Goal: Task Accomplishment & Management: Use online tool/utility

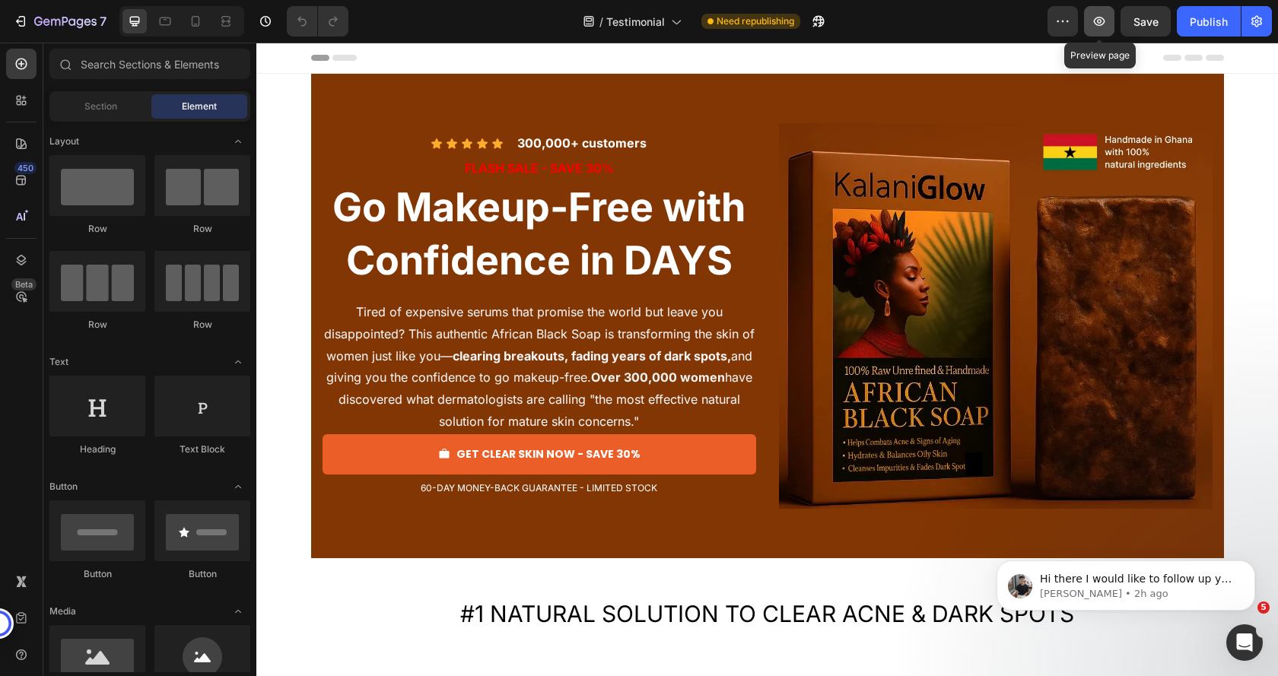
click at [1092, 26] on icon "button" at bounding box center [1099, 21] width 15 height 15
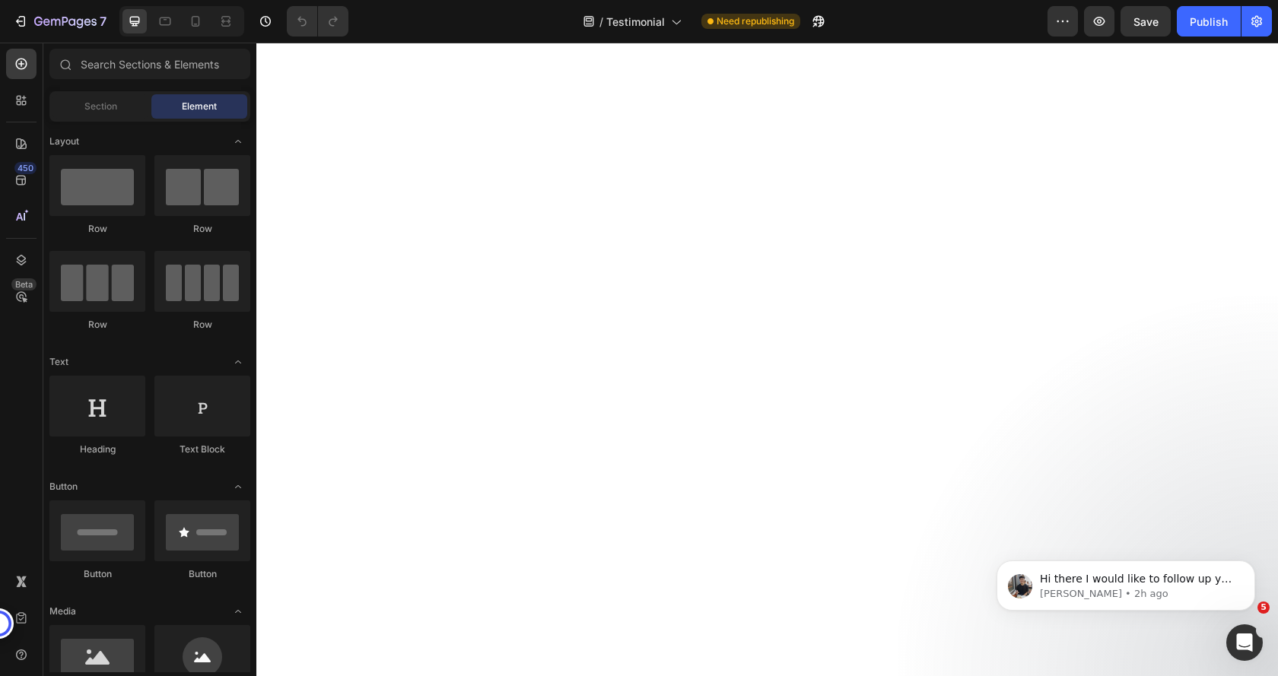
scroll to position [6999, 0]
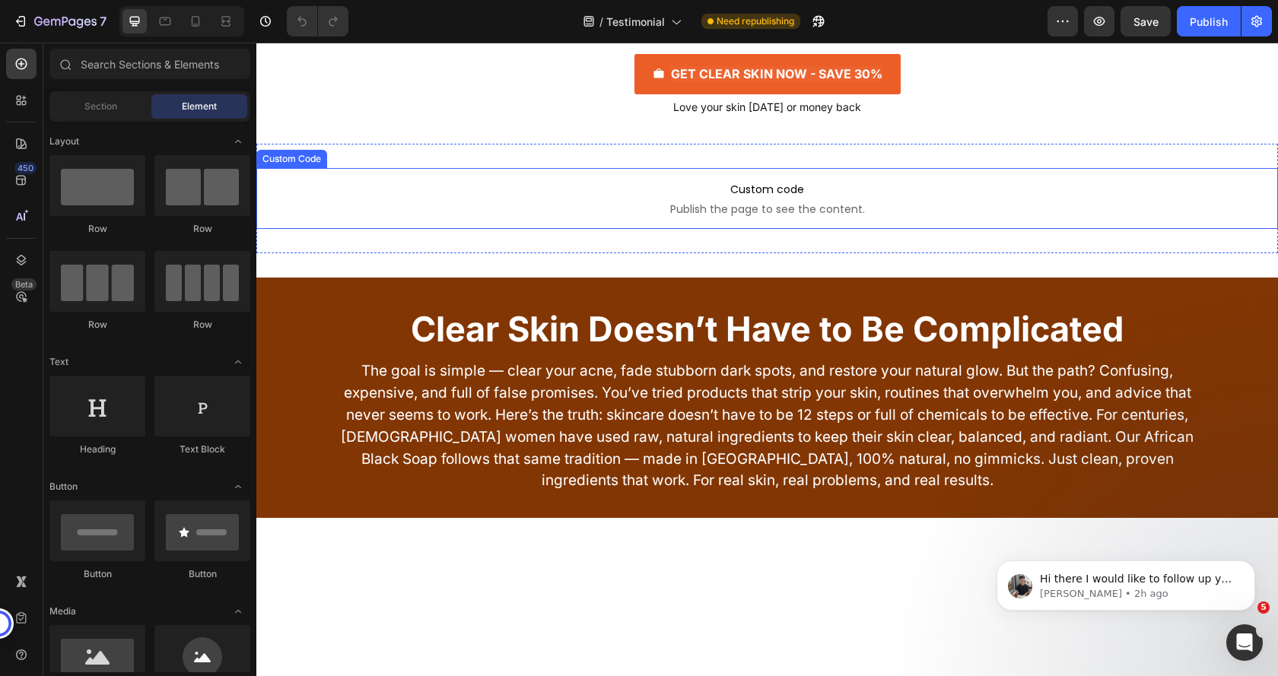
click at [611, 199] on span "Custom code" at bounding box center [767, 189] width 1022 height 18
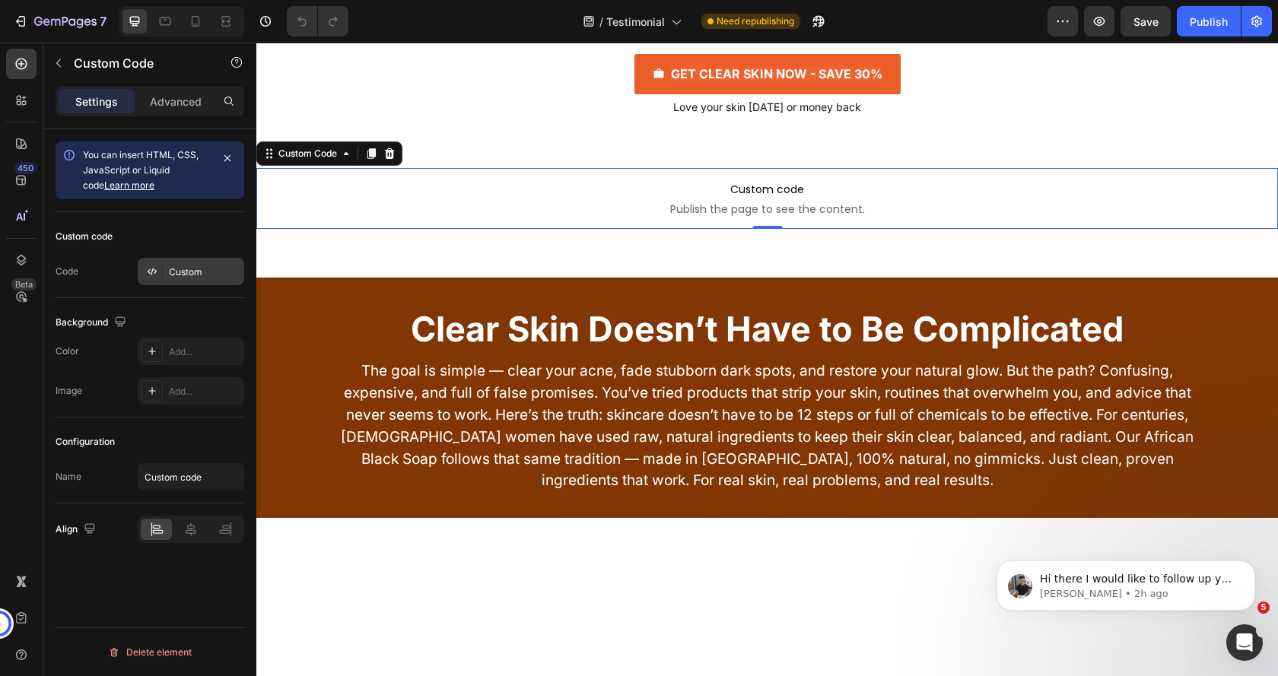
click at [186, 268] on div "Custom" at bounding box center [205, 272] width 72 height 14
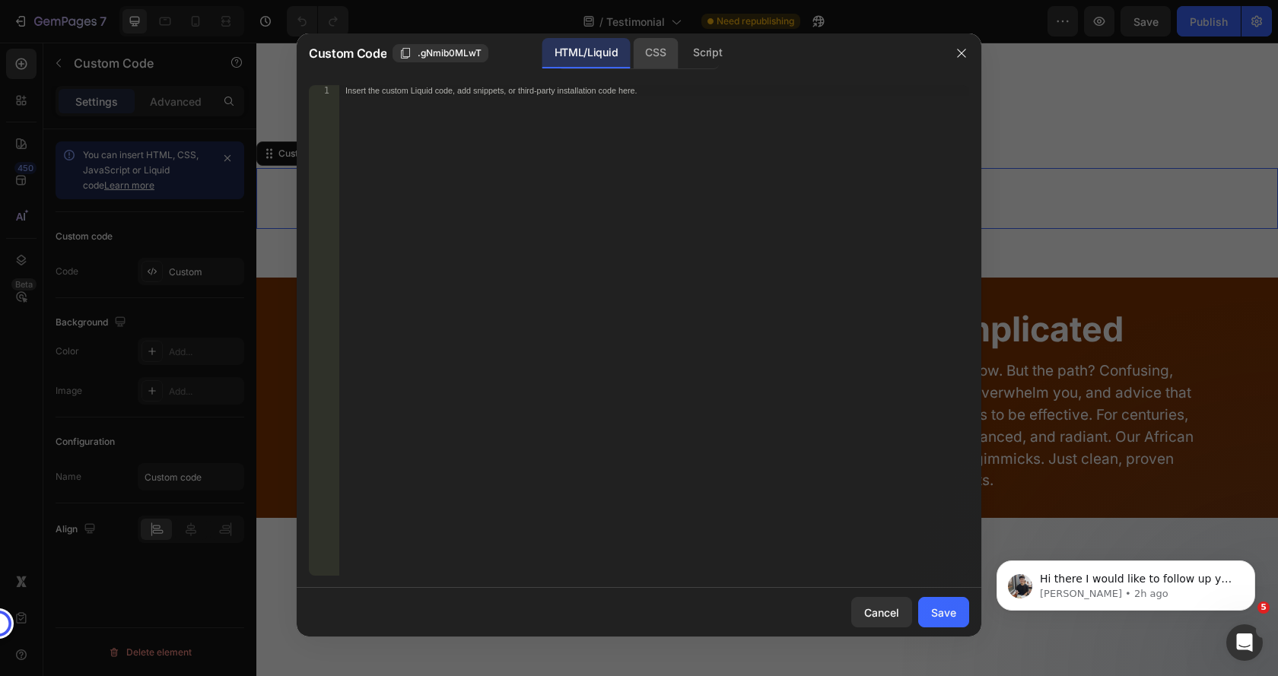
click at [681, 49] on div "CSS" at bounding box center [707, 53] width 53 height 30
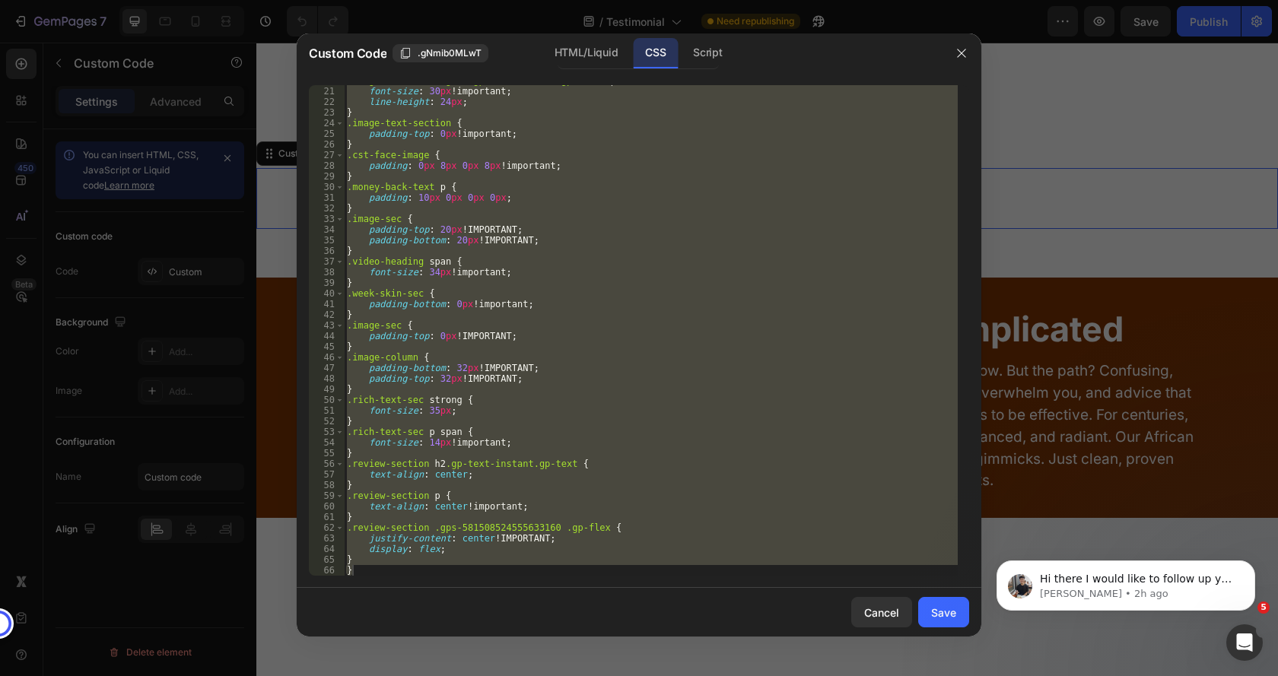
scroll to position [212, 0]
click at [357, 556] on div ".image-main-heading h2 .gp-text-instant.gp-text span { font-size : 30 px !impor…" at bounding box center [651, 330] width 614 height 491
type textarea "}"
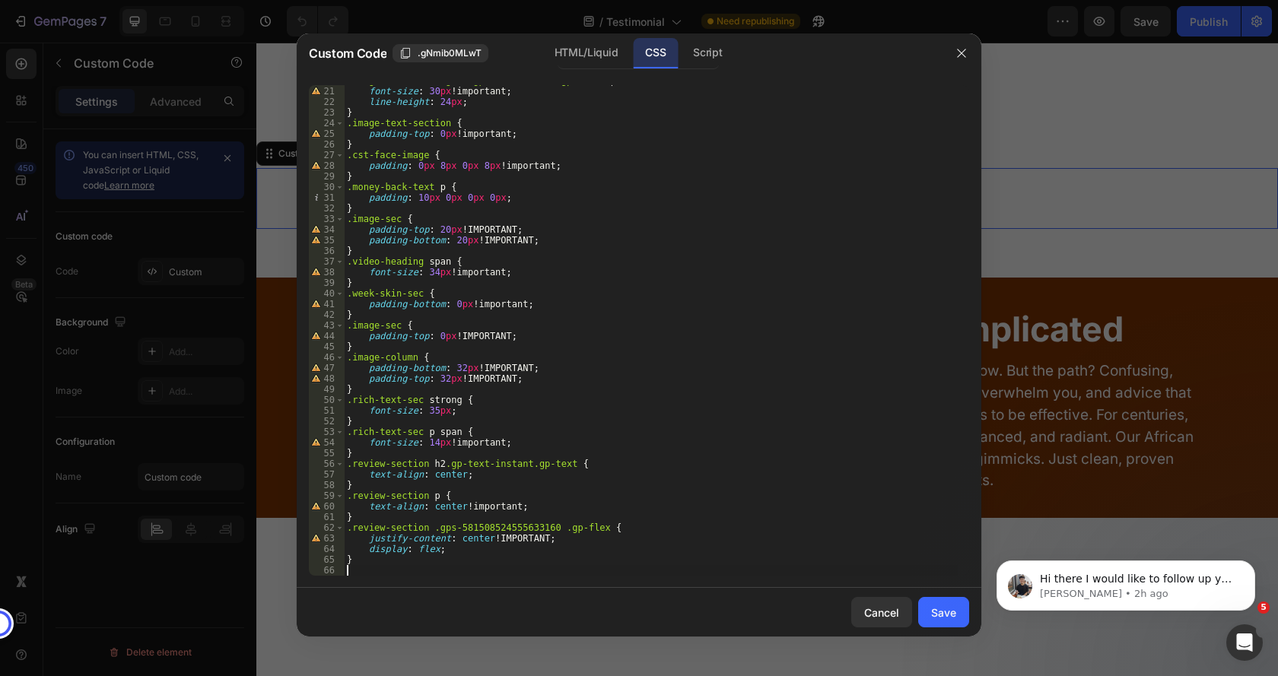
paste textarea "}"
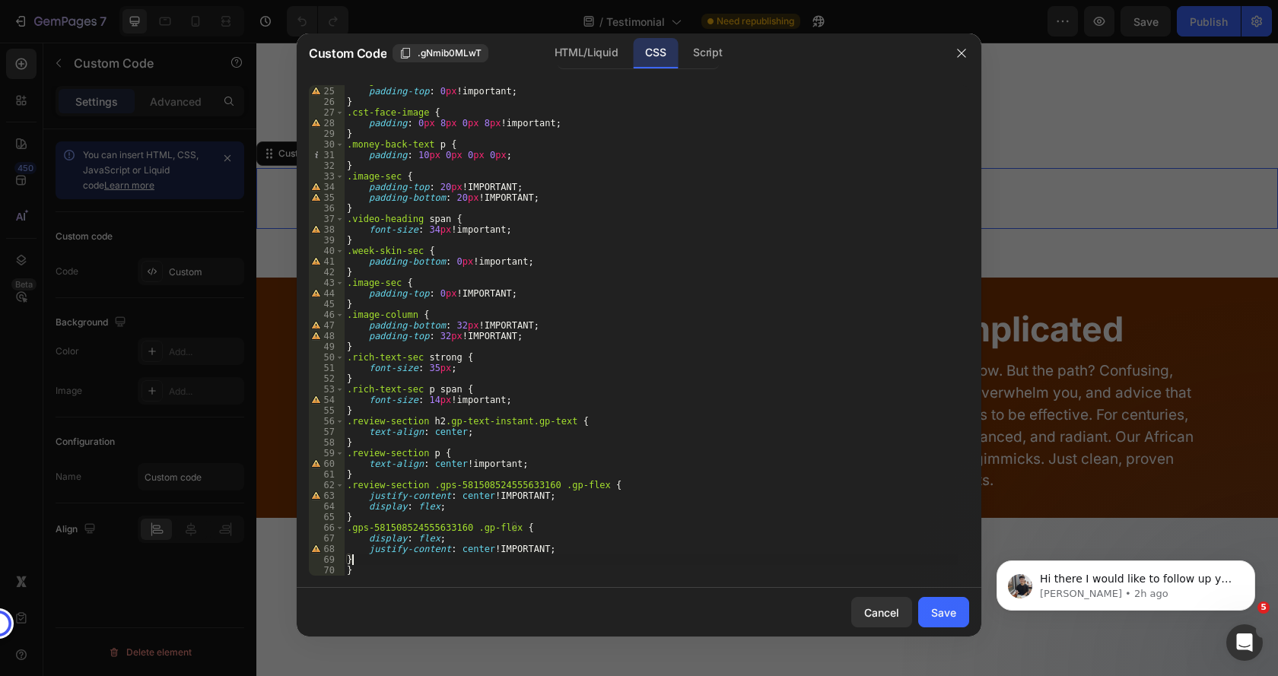
scroll to position [255, 0]
click at [348, 526] on div ".image-text-section { padding-top : 0 px !important ; } .cst-face-image { paddi…" at bounding box center [651, 331] width 614 height 512
paste textarea "review-section"
type textarea ".review-section .gps-581508524555633160 .gp-flex {"
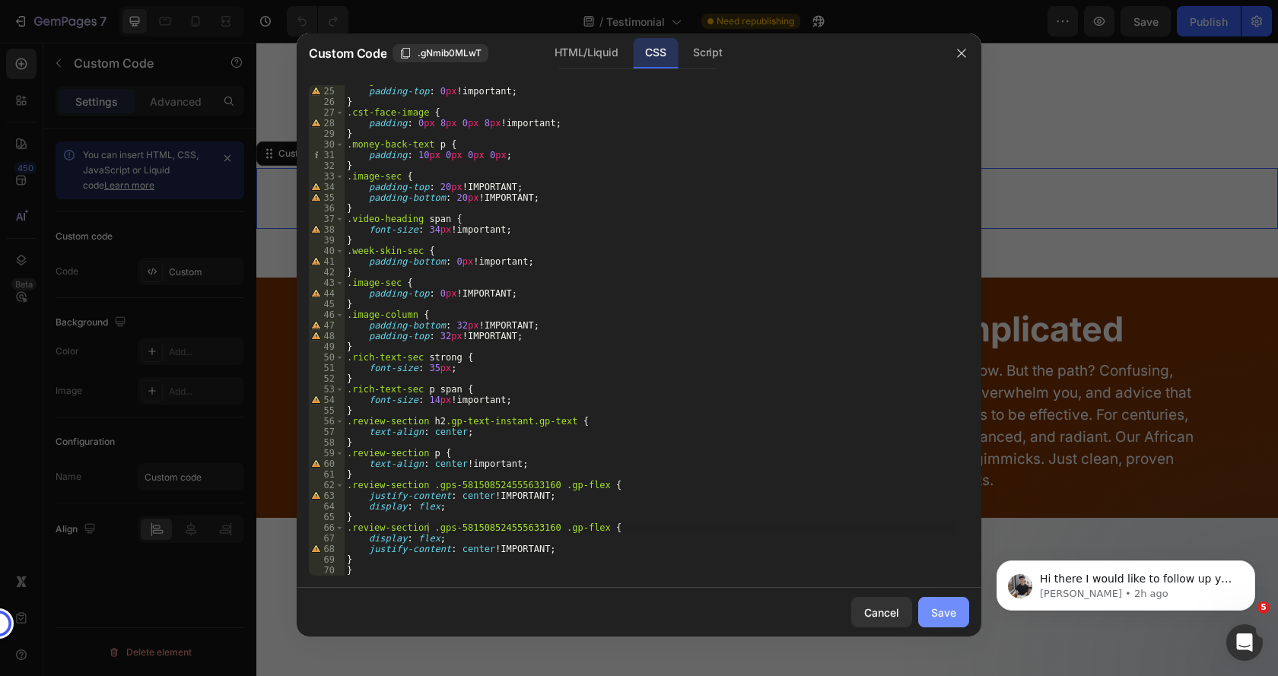
click at [934, 614] on div "Save" at bounding box center [943, 613] width 25 height 16
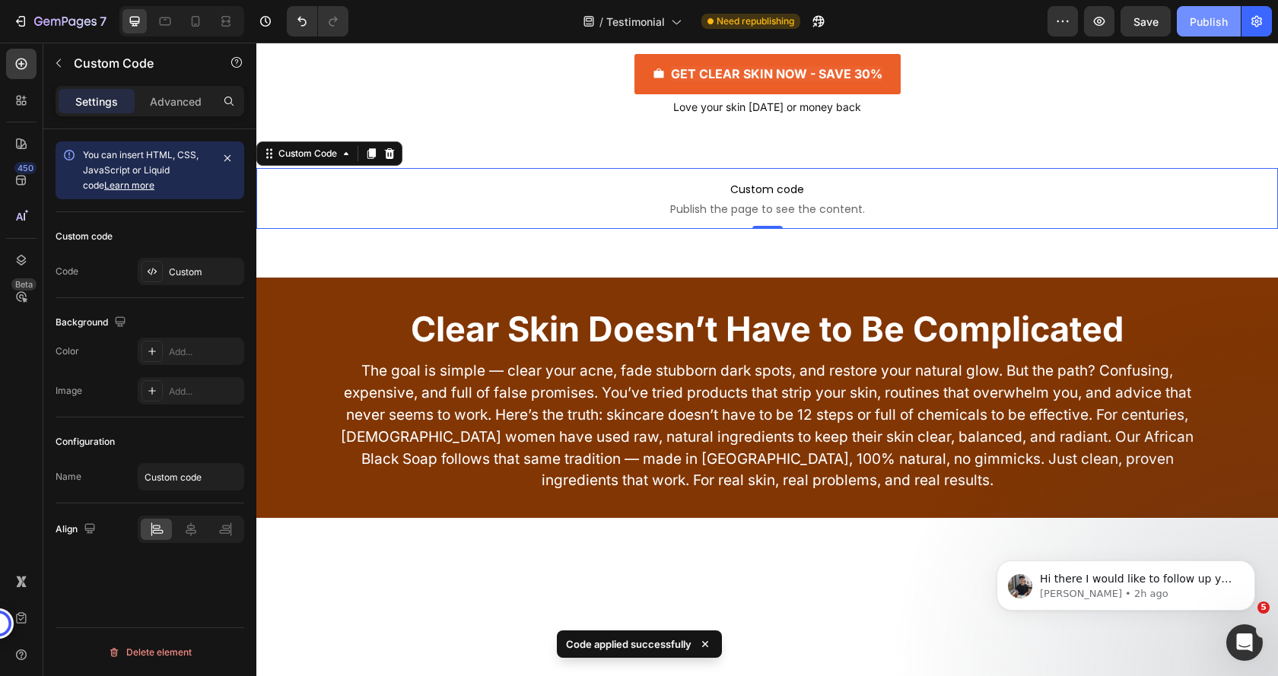
click at [1205, 31] on button "Publish" at bounding box center [1209, 21] width 64 height 30
